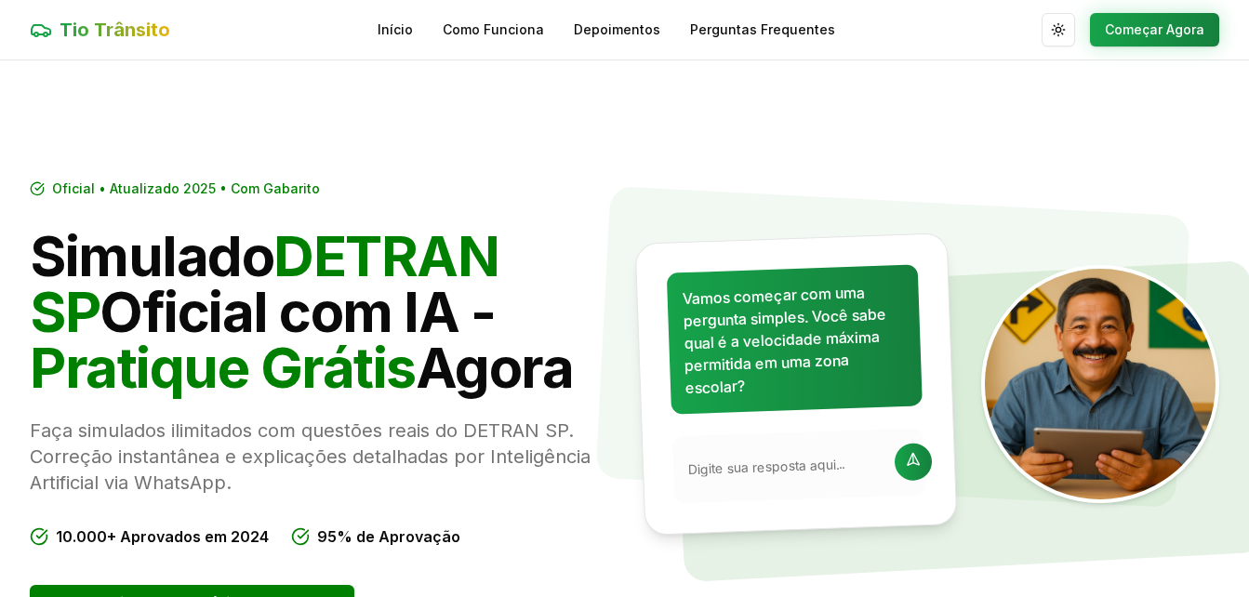
scroll to position [372, 0]
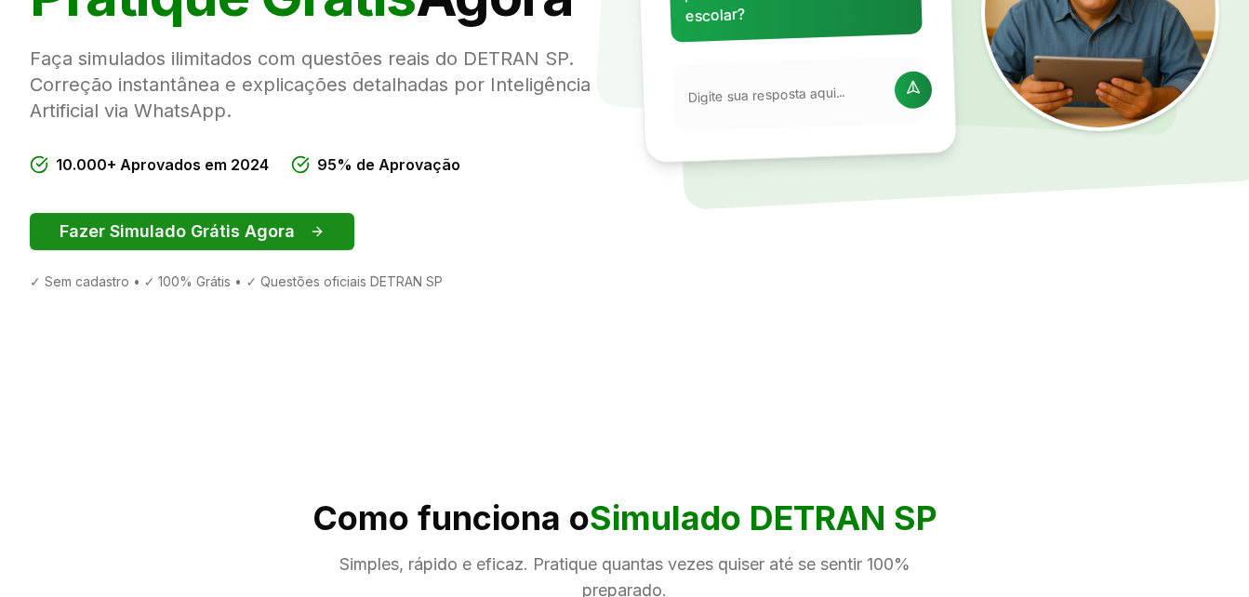
click at [255, 236] on button "Fazer Simulado Grátis Agora" at bounding box center [192, 231] width 325 height 37
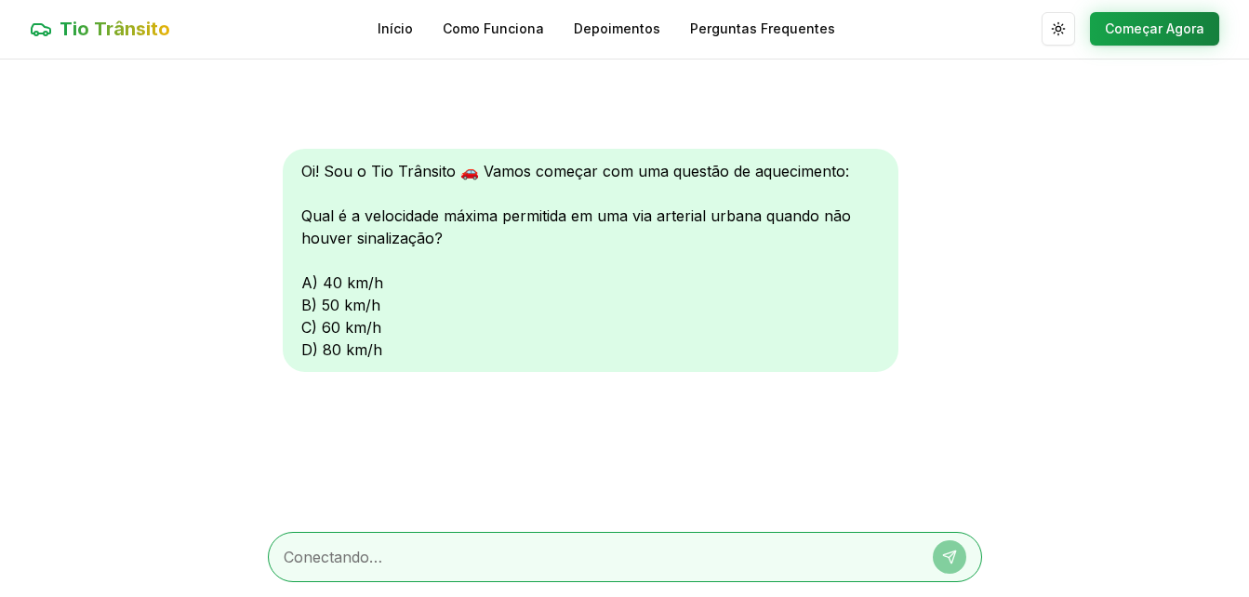
scroll to position [1, 0]
click at [394, 549] on textarea at bounding box center [599, 557] width 630 height 22
type textarea "c"
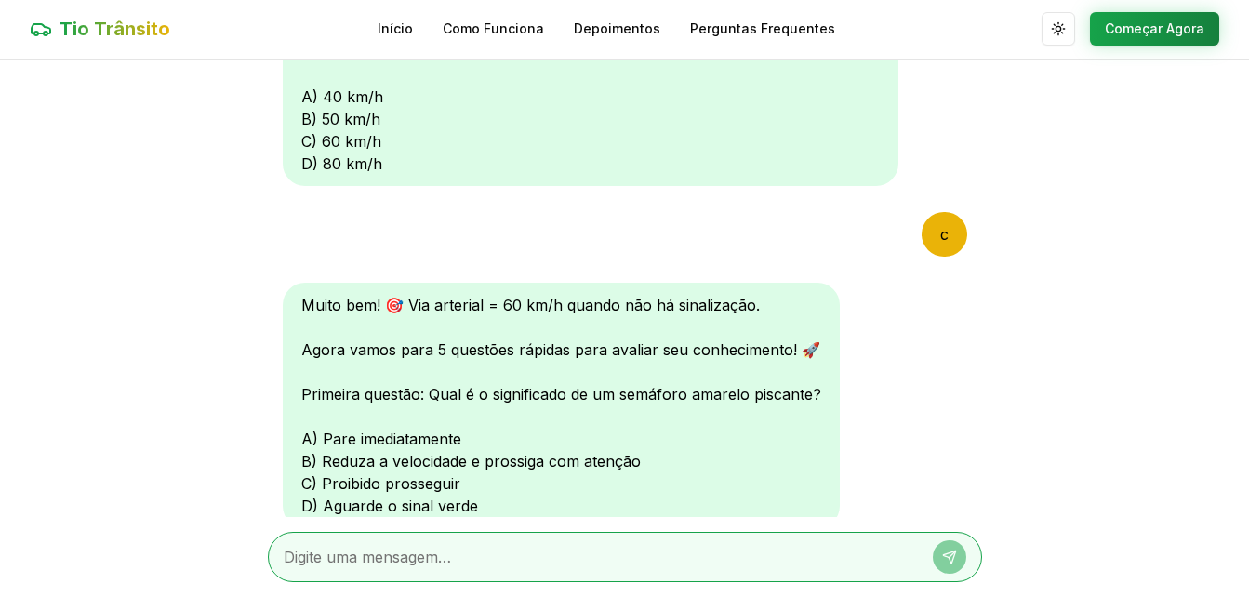
scroll to position [260, 0]
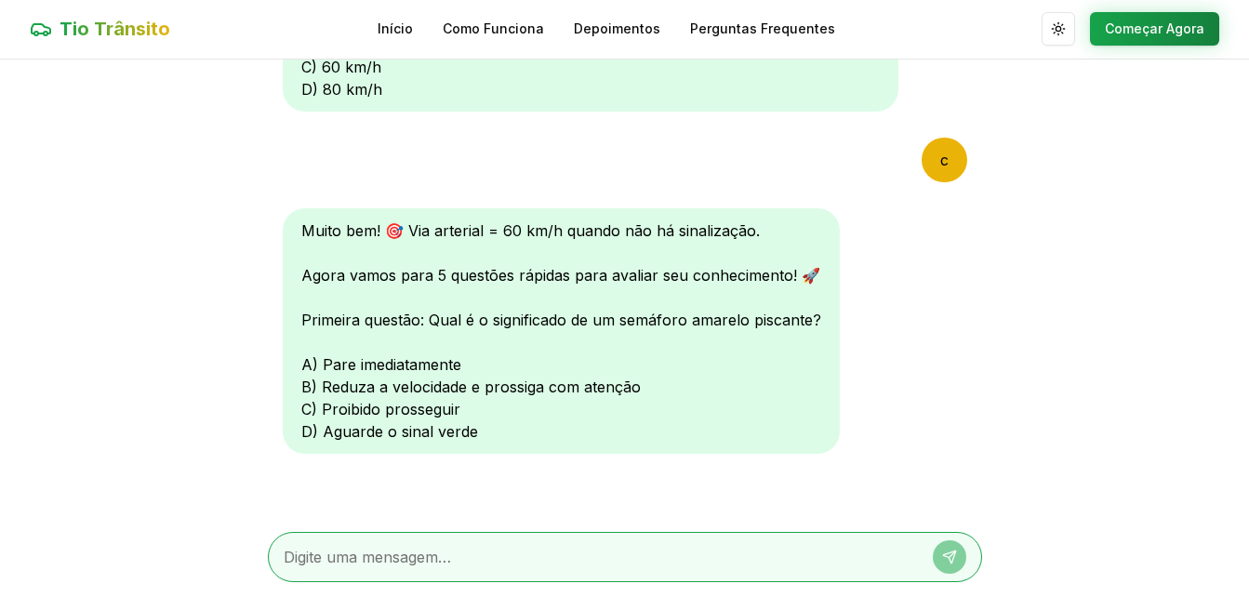
click at [319, 557] on textarea at bounding box center [599, 557] width 630 height 22
type textarea "b"
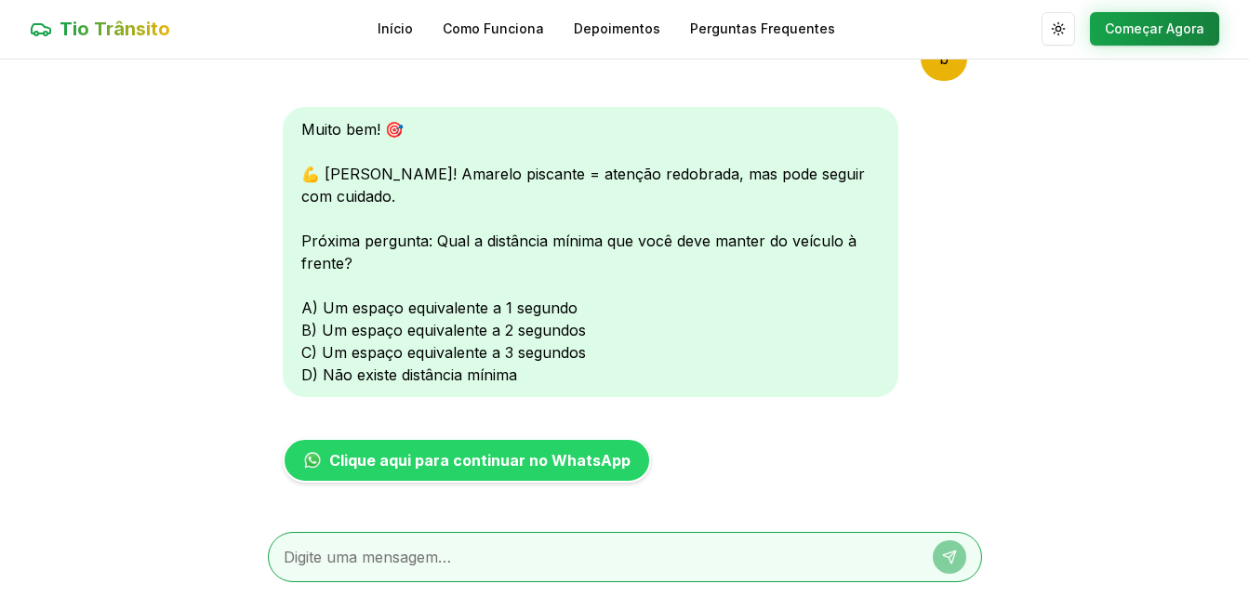
scroll to position [744, 0]
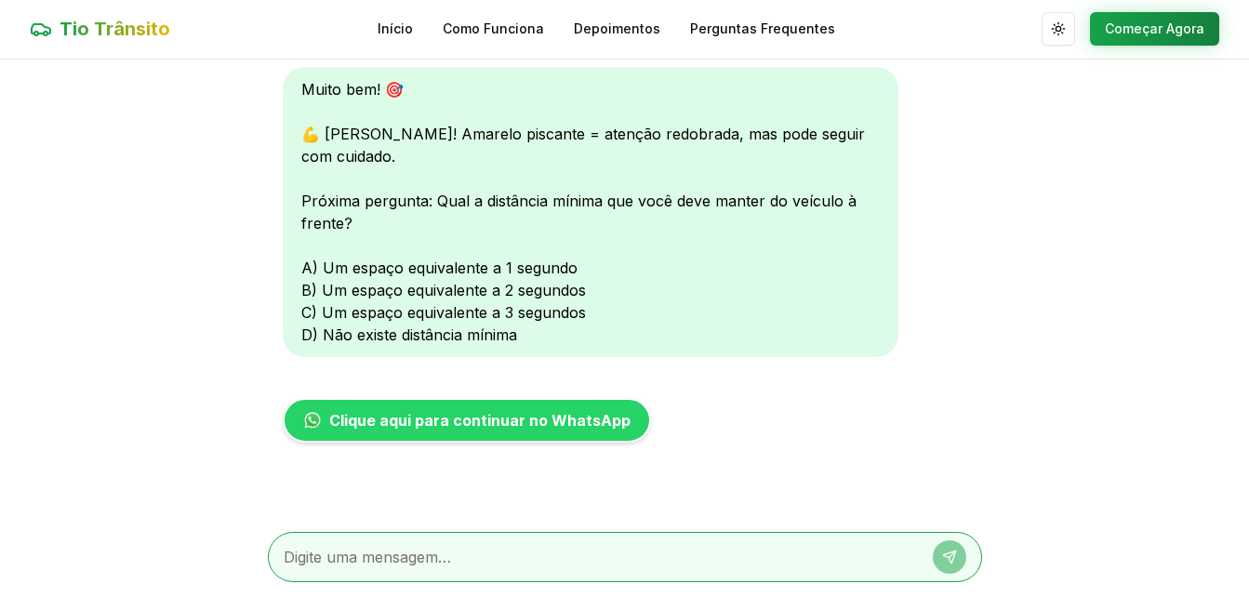
click at [471, 562] on textarea at bounding box center [599, 557] width 630 height 22
type textarea "c"
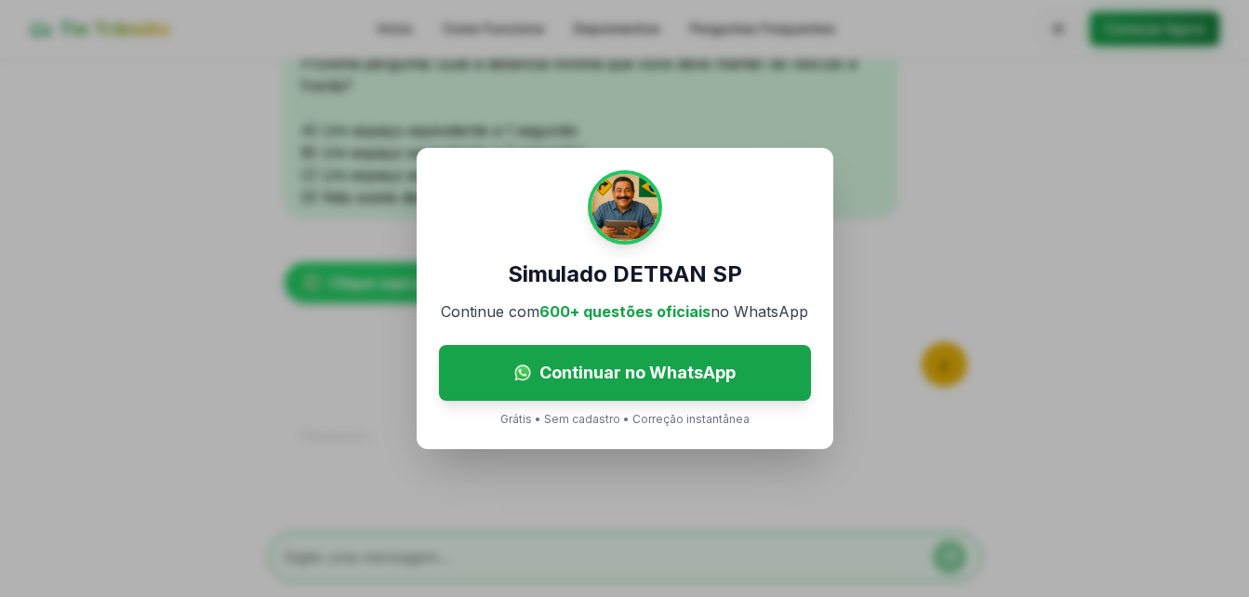
scroll to position [1131, 0]
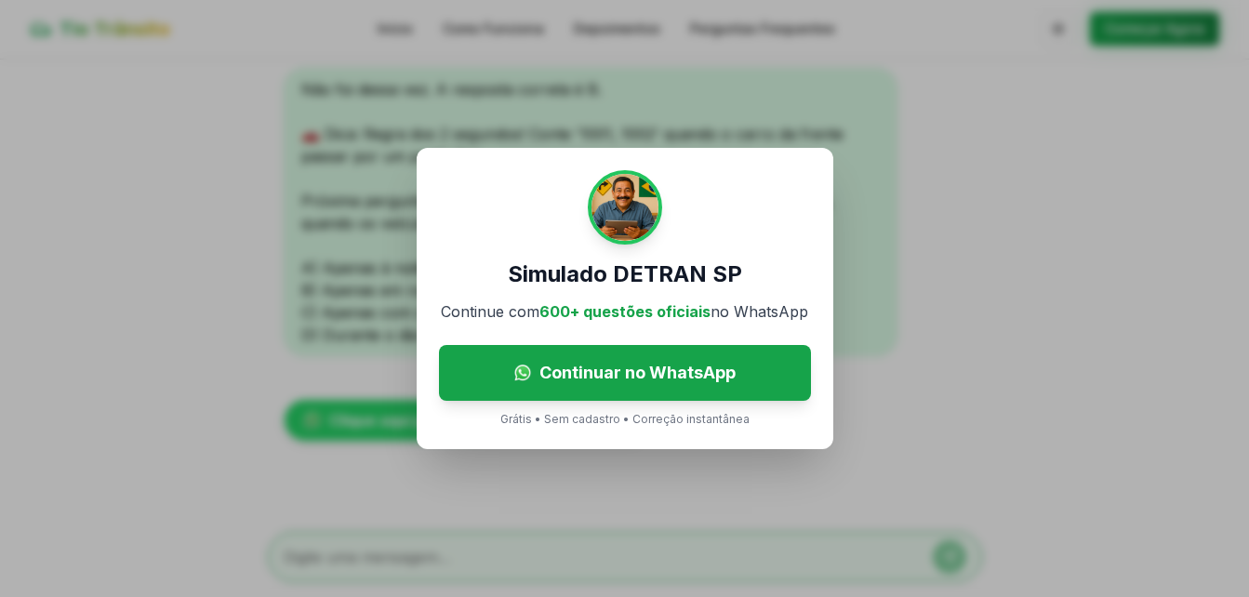
click at [346, 440] on div "Simulado DETRAN SP Continue com 600+ questões oficiais no WhatsApp Continuar no…" at bounding box center [624, 298] width 1249 height 597
click at [533, 412] on p "Grátis • Sem cadastro • Correção instantânea" at bounding box center [624, 419] width 249 height 15
click at [614, 420] on p "Grátis • Sem cadastro • Correção instantânea" at bounding box center [624, 419] width 249 height 15
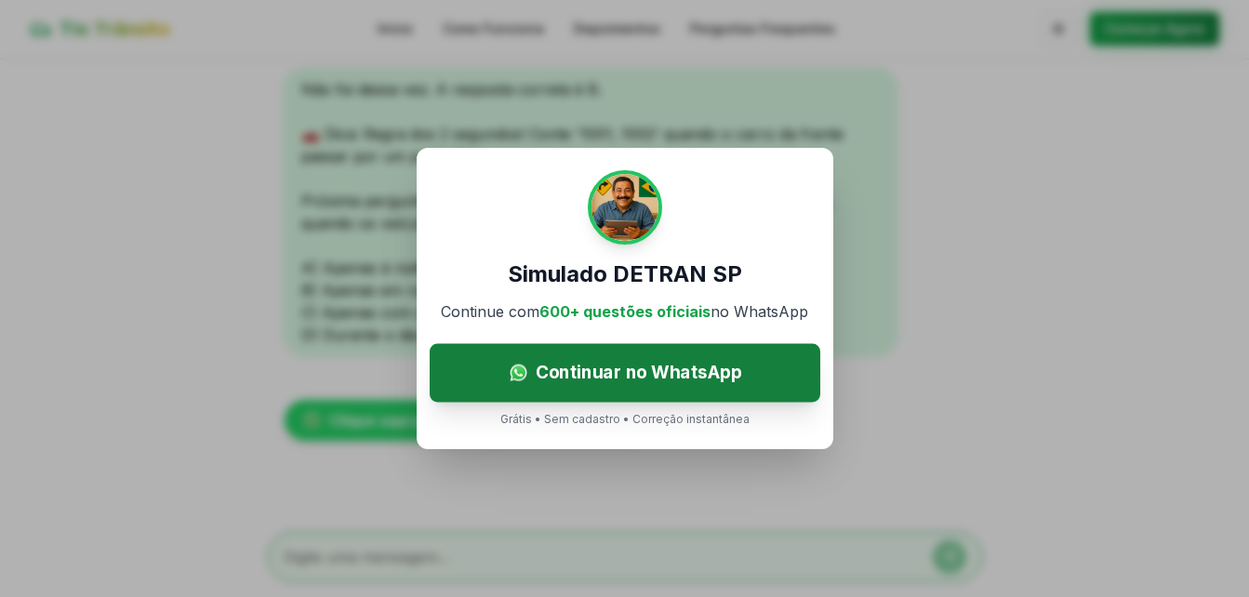
click at [606, 389] on link "Continuar no WhatsApp" at bounding box center [625, 373] width 391 height 59
